Goal: Task Accomplishment & Management: Complete application form

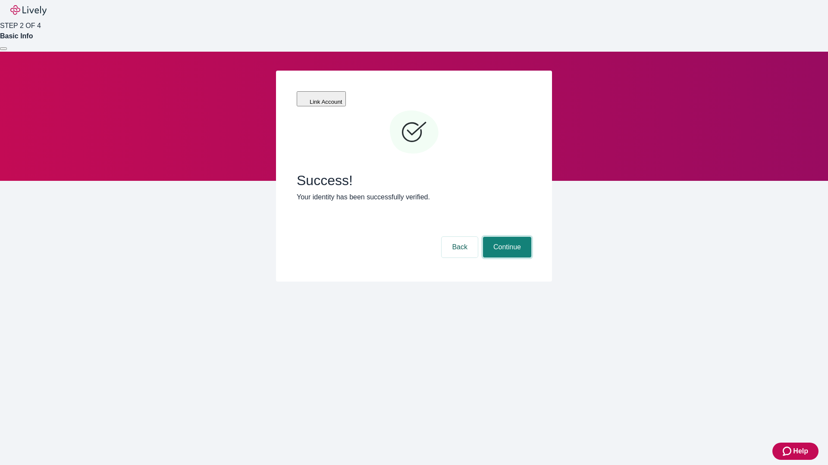
click at [506, 237] on button "Continue" at bounding box center [507, 247] width 48 height 21
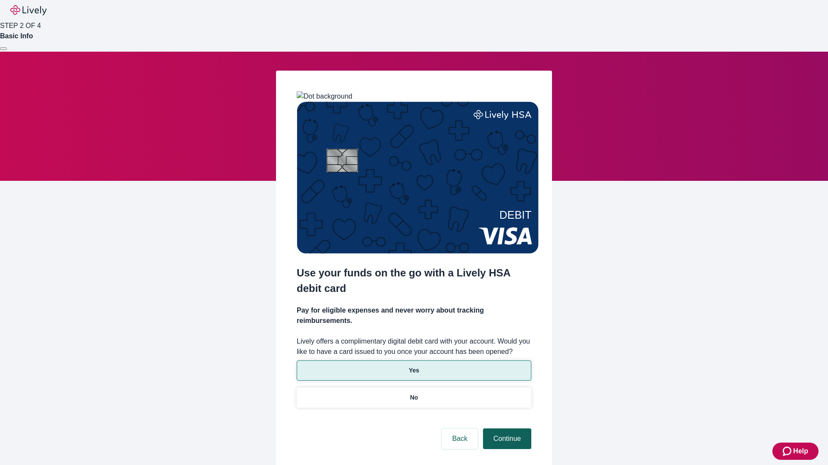
click at [413, 394] on p "No" at bounding box center [414, 398] width 8 height 9
click at [506, 429] on button "Continue" at bounding box center [507, 439] width 48 height 21
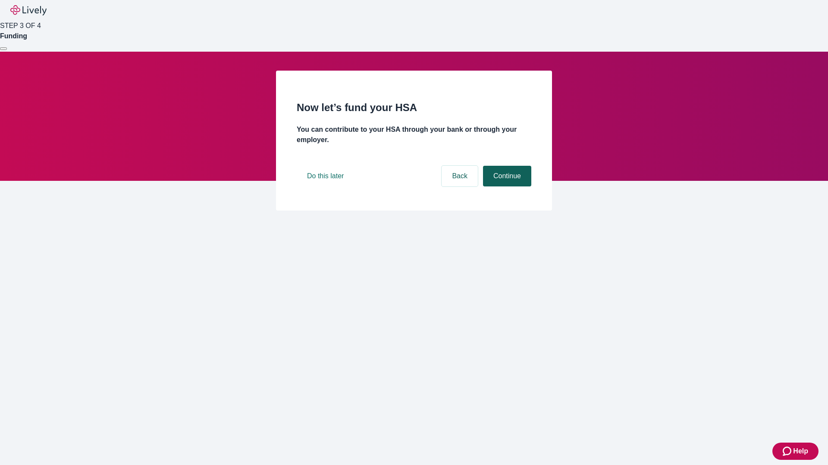
click at [506, 187] on button "Continue" at bounding box center [507, 176] width 48 height 21
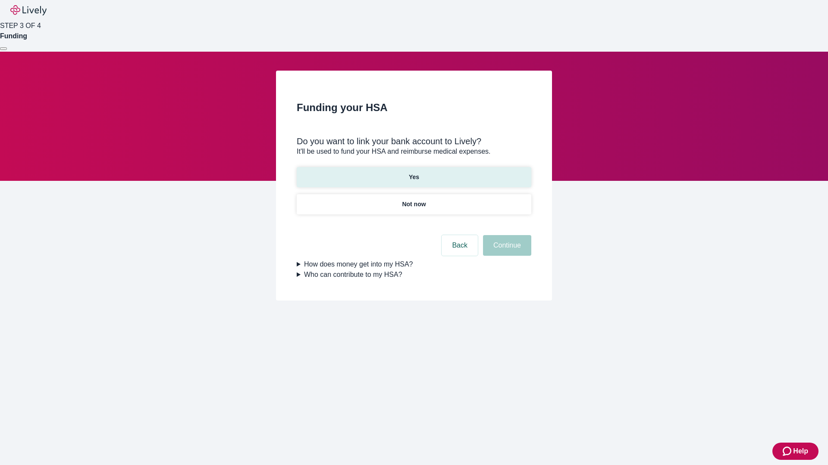
click at [413, 173] on p "Yes" at bounding box center [414, 177] width 10 height 9
click at [506, 235] on button "Continue" at bounding box center [507, 245] width 48 height 21
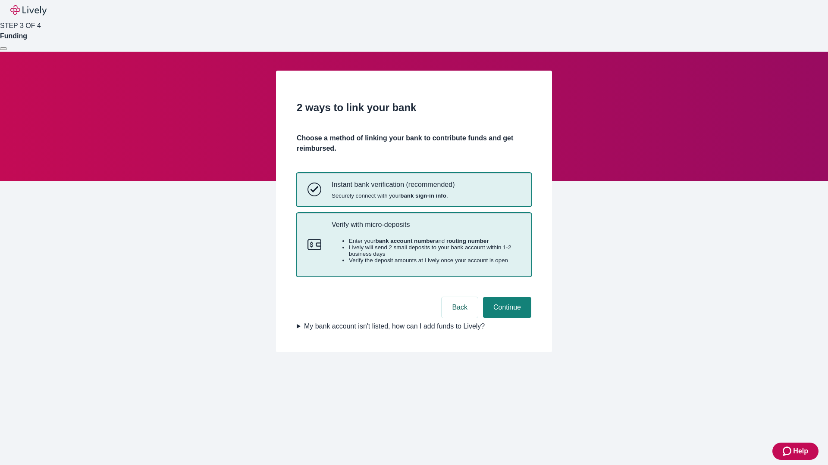
click at [425, 229] on p "Verify with micro-deposits" at bounding box center [425, 225] width 189 height 8
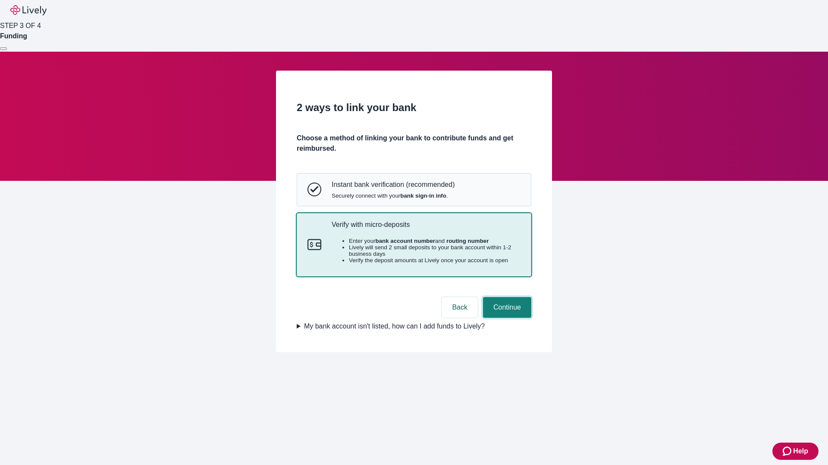
click at [506, 318] on button "Continue" at bounding box center [507, 307] width 48 height 21
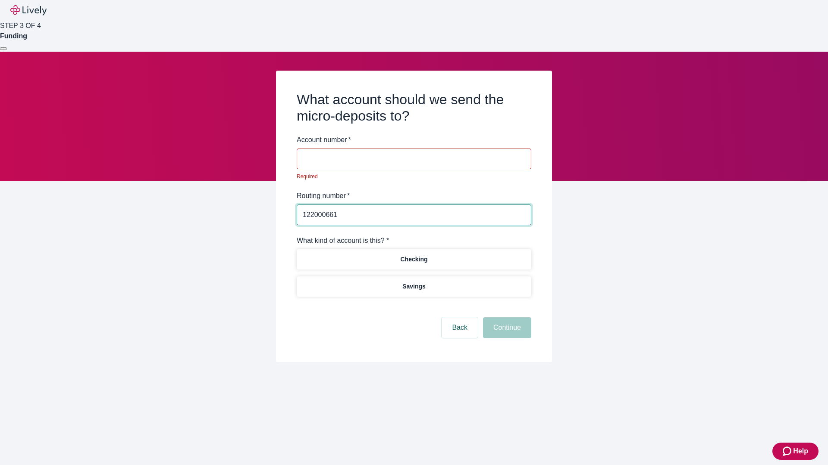
type input "122000661"
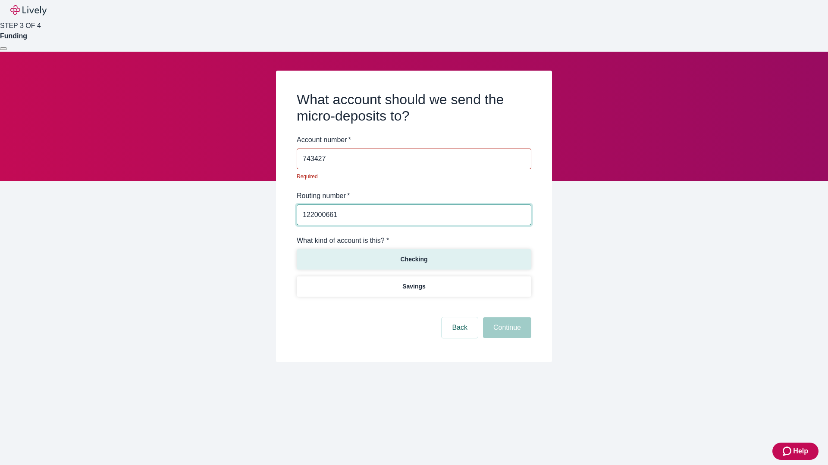
type input "743427"
click at [413, 255] on p "Checking" at bounding box center [413, 259] width 27 height 9
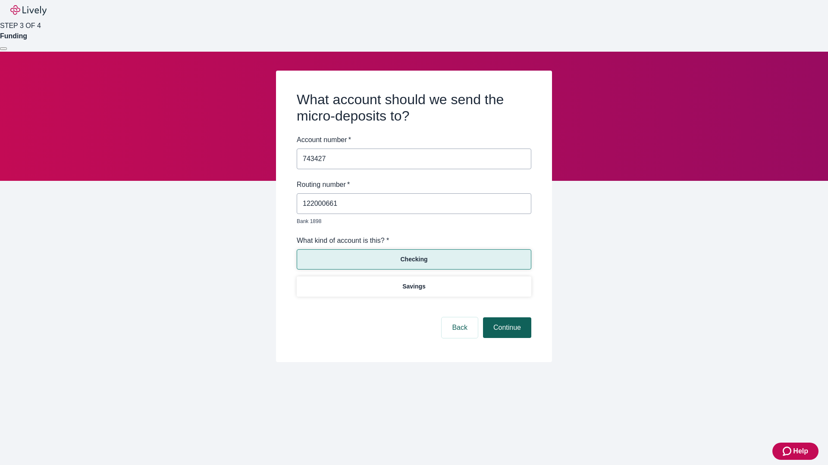
click at [506, 318] on button "Continue" at bounding box center [507, 328] width 48 height 21
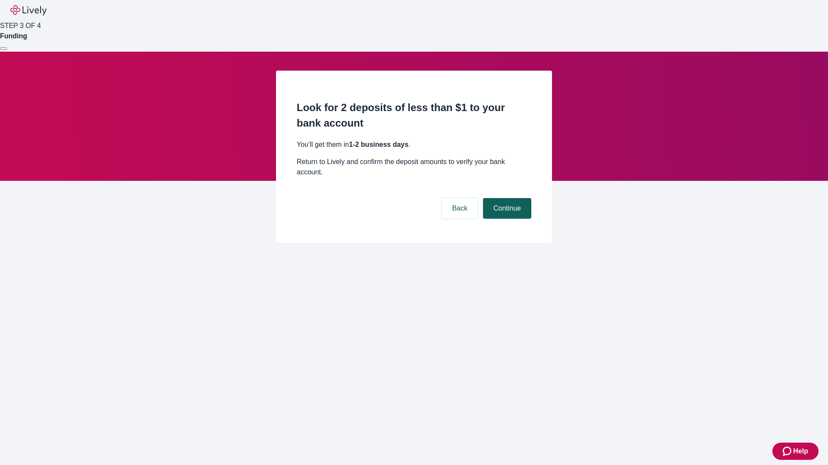
click at [506, 198] on button "Continue" at bounding box center [507, 208] width 48 height 21
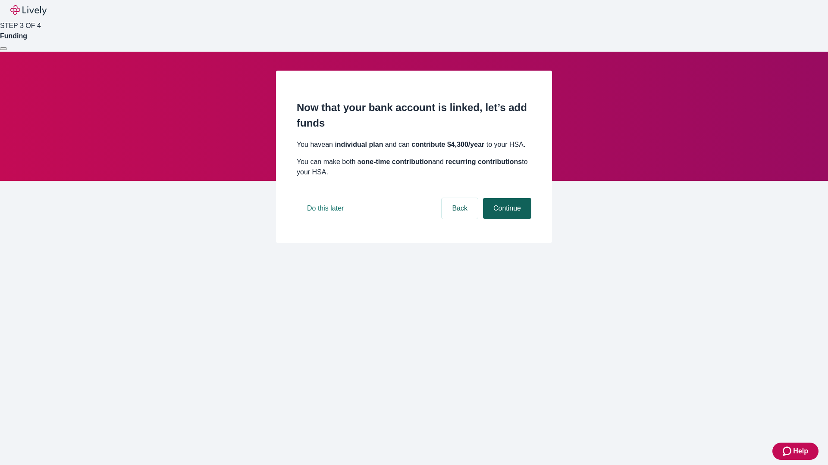
click at [506, 219] on button "Continue" at bounding box center [507, 208] width 48 height 21
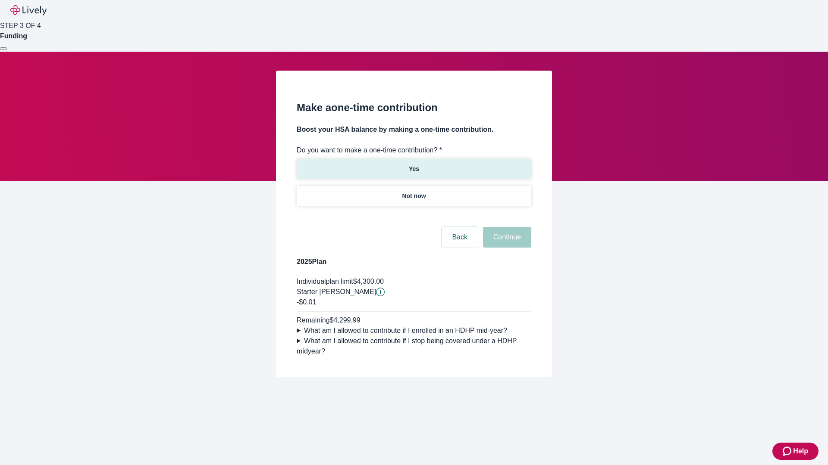
click at [413, 165] on p "Yes" at bounding box center [414, 169] width 10 height 9
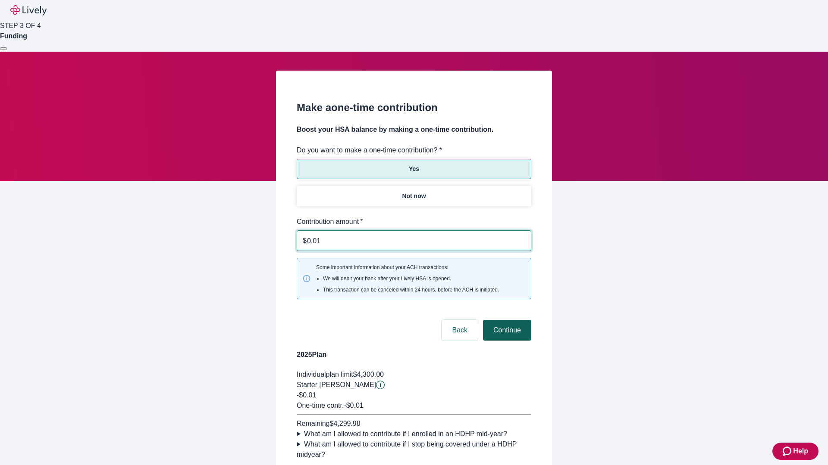
type input "0.01"
click at [506, 320] on button "Continue" at bounding box center [507, 330] width 48 height 21
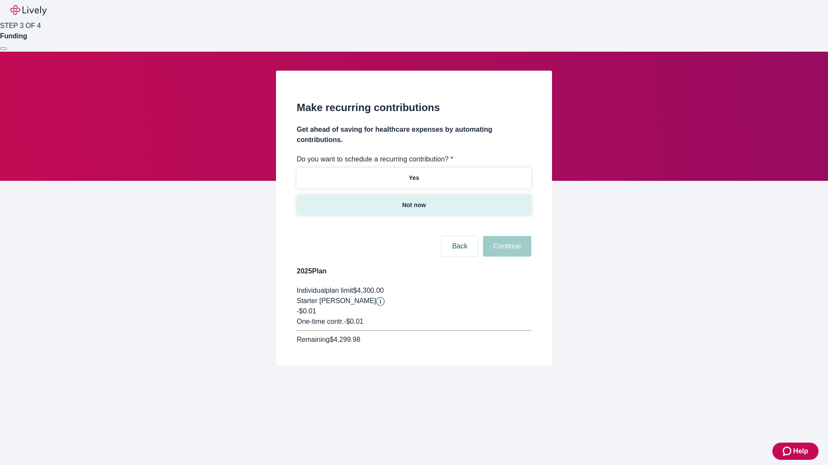
click at [413, 201] on p "Not now" at bounding box center [414, 205] width 24 height 9
click at [506, 236] on button "Continue" at bounding box center [507, 246] width 48 height 21
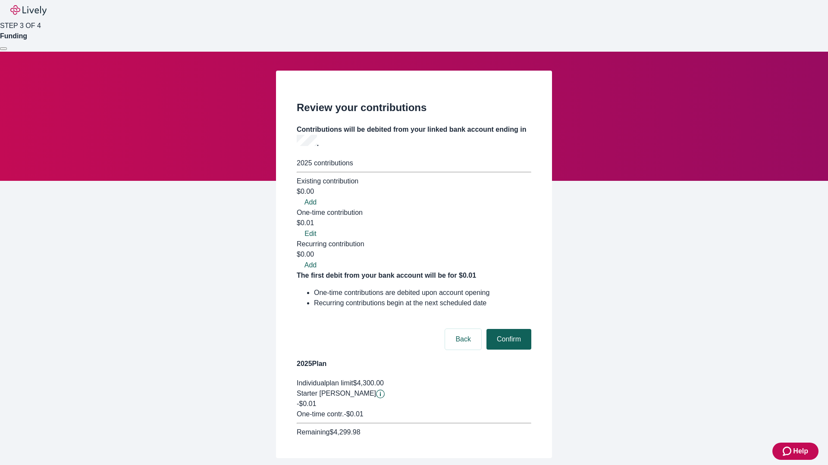
click at [507, 329] on button "Confirm" at bounding box center [508, 339] width 45 height 21
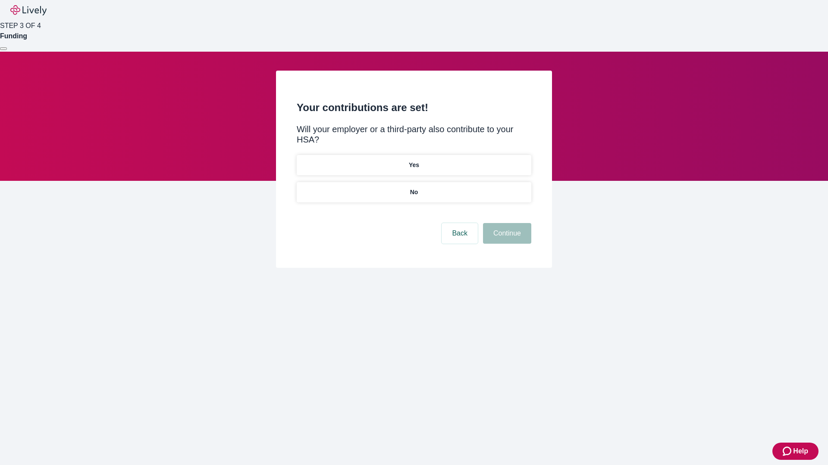
click at [413, 188] on p "No" at bounding box center [414, 192] width 8 height 9
click at [506, 223] on button "Continue" at bounding box center [507, 233] width 48 height 21
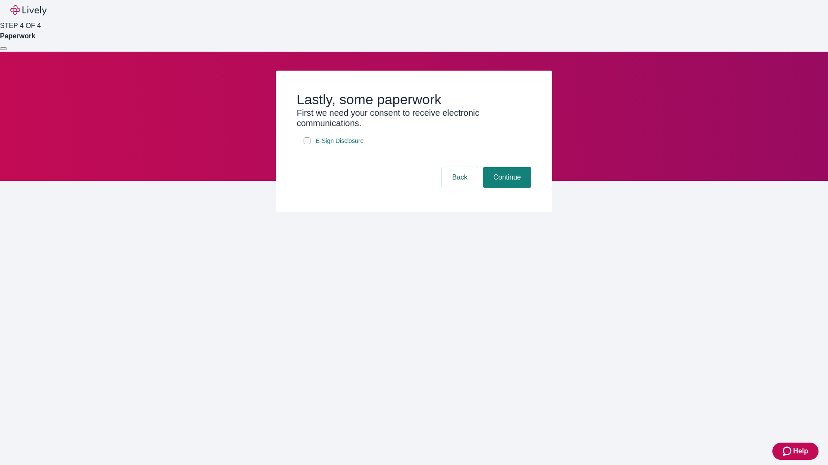
click at [307, 144] on input "E-Sign Disclosure" at bounding box center [306, 140] width 7 height 7
checkbox input "true"
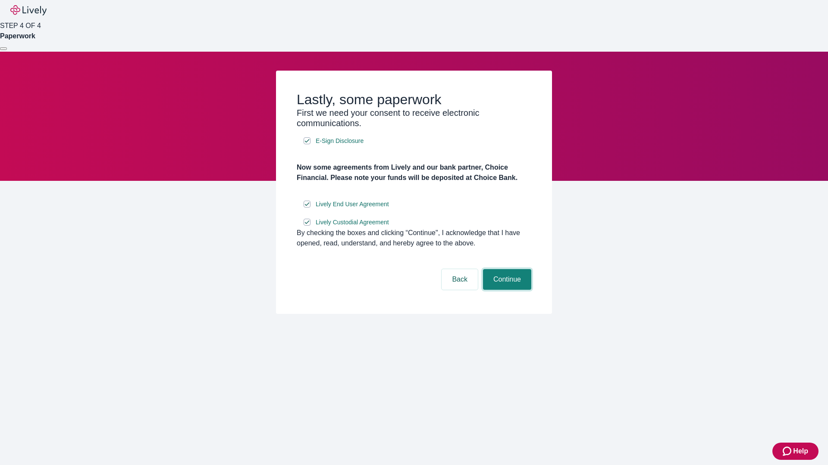
click at [506, 290] on button "Continue" at bounding box center [507, 279] width 48 height 21
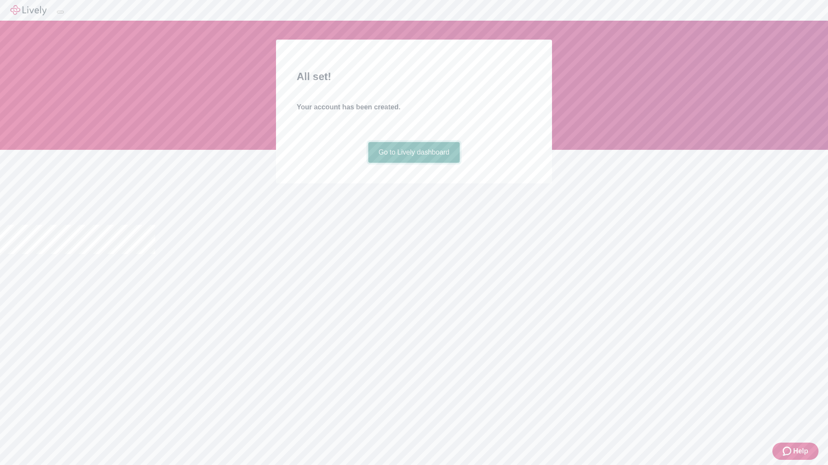
click at [413, 163] on link "Go to Lively dashboard" at bounding box center [414, 152] width 92 height 21
